Goal: Register for event/course

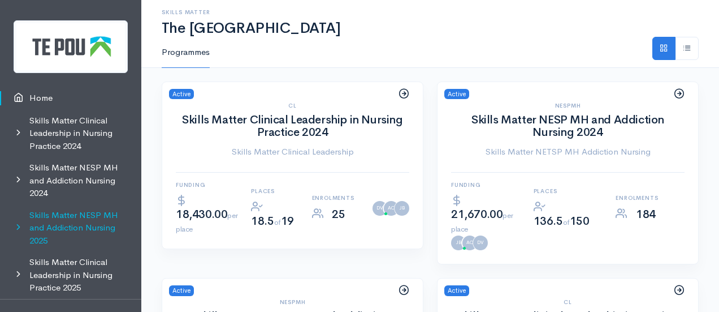
click at [84, 210] on link "Skills Matter NESP MH and Addiction Nursing 2025" at bounding box center [70, 228] width 141 height 48
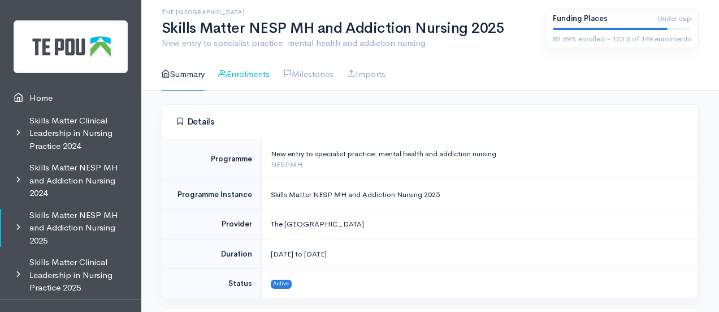
click at [265, 79] on link "Enrolments" at bounding box center [243, 74] width 51 height 32
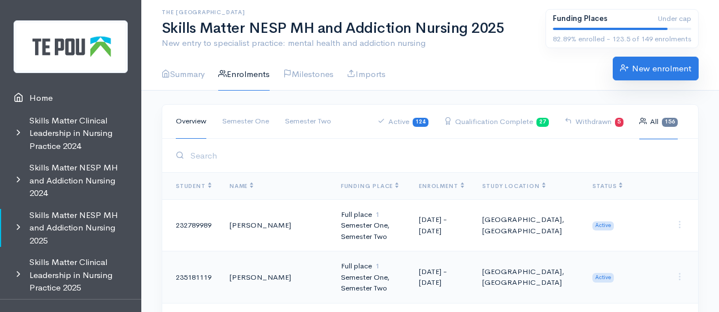
click at [636, 66] on link "New enrolment" at bounding box center [656, 69] width 86 height 24
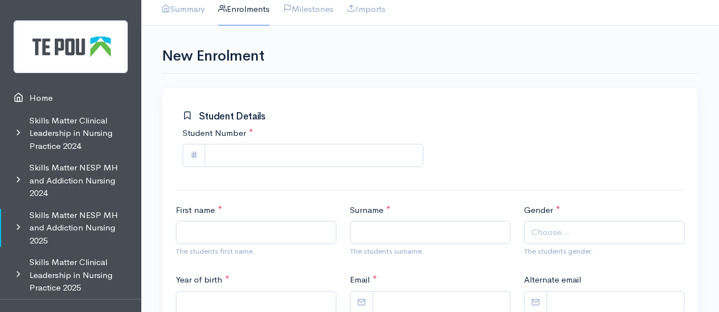
scroll to position [75, 0]
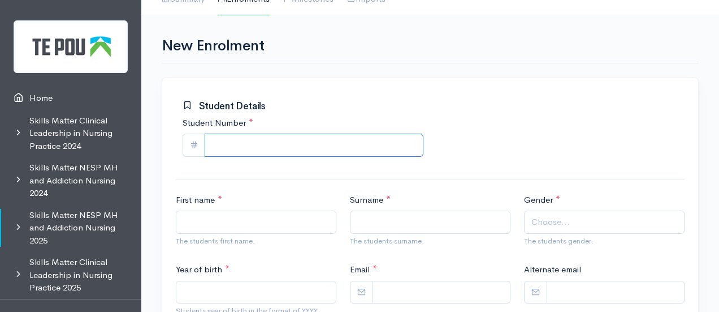
click at [276, 137] on input "Student Number *" at bounding box center [314, 144] width 219 height 23
paste input "115355909"
type input "115355909"
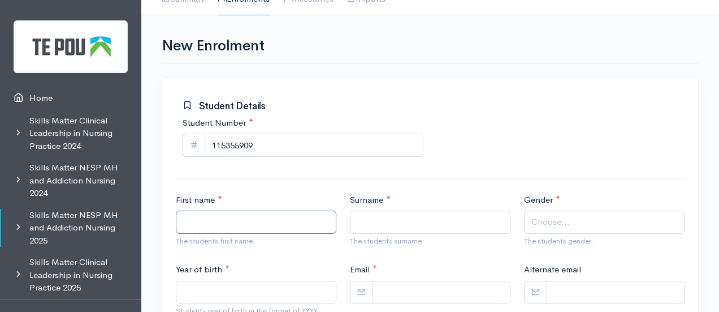
click at [252, 215] on input "First name *" at bounding box center [256, 221] width 161 height 23
type input "[PERSON_NAME]"
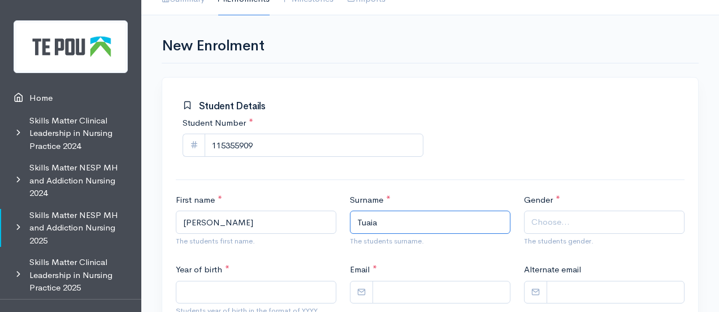
type input "Tuaia"
click at [589, 223] on span "Choose..." at bounding box center [606, 221] width 148 height 13
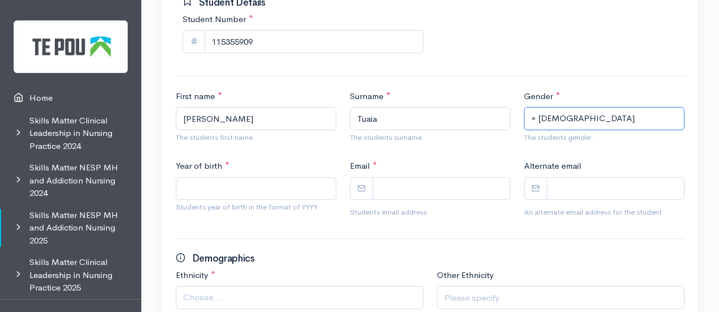
scroll to position [179, 0]
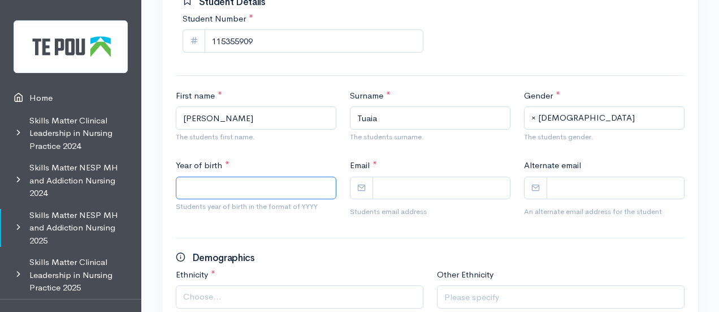
click at [271, 183] on input "Year of birth *" at bounding box center [256, 187] width 161 height 23
